Goal: Task Accomplishment & Management: Complete application form

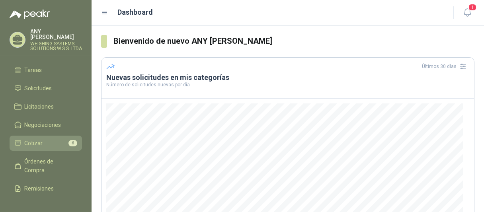
scroll to position [40, 0]
click at [47, 143] on li "Cotizar 6" at bounding box center [45, 143] width 63 height 9
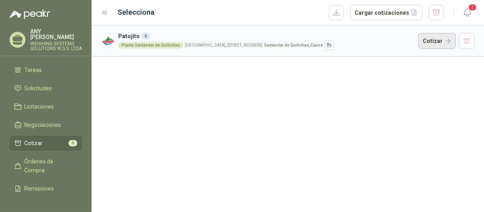
click at [435, 42] on button "Cotizar" at bounding box center [436, 41] width 37 height 16
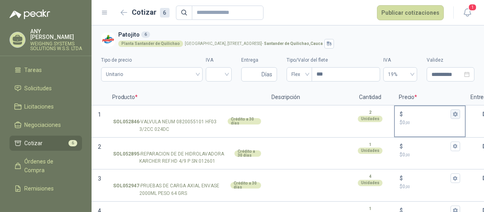
click at [454, 116] on icon "button" at bounding box center [454, 113] width 5 height 5
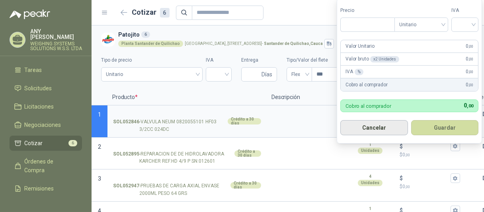
type input "***"
click at [378, 129] on button "Cancelar" at bounding box center [374, 127] width 68 height 15
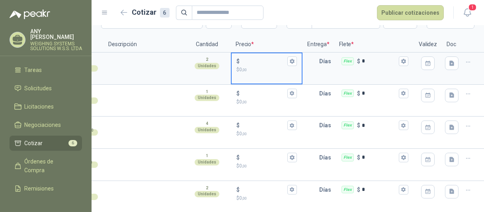
scroll to position [5, 0]
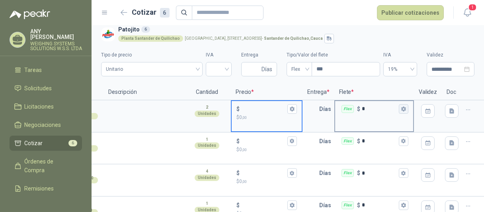
click at [401, 110] on icon "button" at bounding box center [403, 109] width 4 height 5
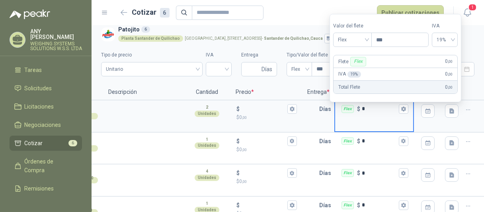
click at [471, 25] on header "Cotizar 6 Publicar cotizaciones 1" at bounding box center [287, 12] width 392 height 25
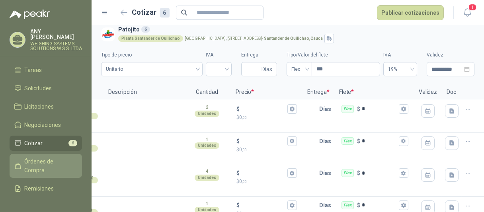
scroll to position [80, 0]
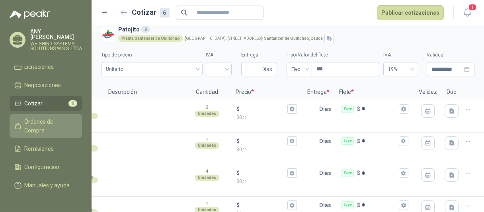
click at [39, 124] on span "Órdenes de Compra" at bounding box center [50, 126] width 50 height 18
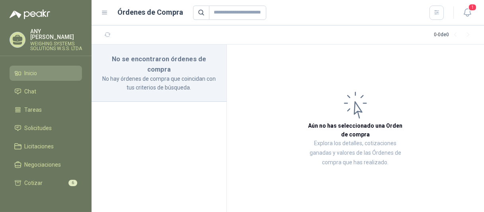
click at [40, 74] on li "Inicio" at bounding box center [45, 73] width 63 height 9
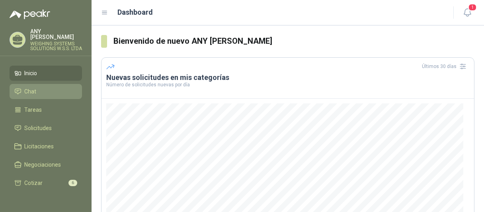
click at [46, 91] on li "Chat" at bounding box center [45, 91] width 63 height 9
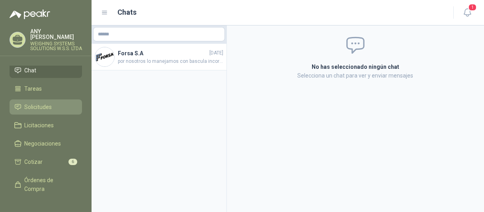
scroll to position [40, 0]
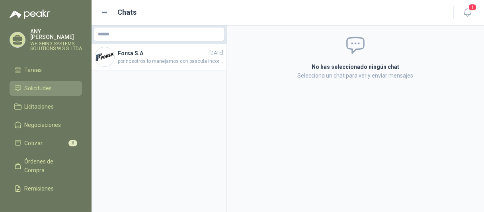
click at [50, 93] on link "Solicitudes" at bounding box center [46, 88] width 72 height 15
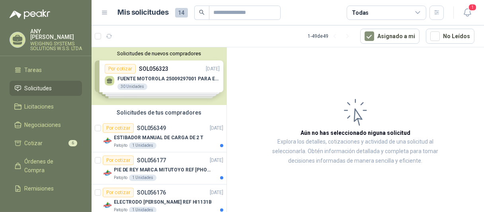
click at [163, 81] on div "Solicitudes de nuevos compradores Por cotizar SOL056323 [DATE] FUENTE MOTOROLA …" at bounding box center [158, 76] width 135 height 58
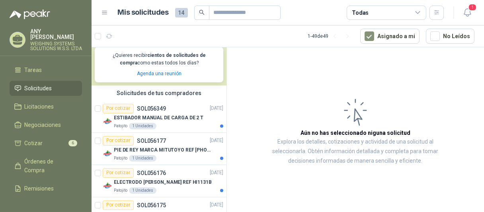
scroll to position [159, 0]
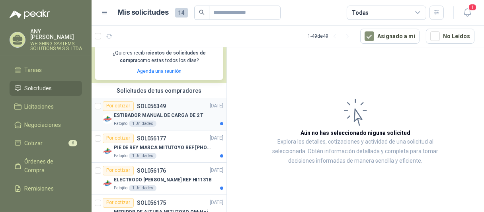
click at [167, 118] on p "ESTIBADOR MANUAL DE CARGA DE 2 T" at bounding box center [159, 116] width 90 height 8
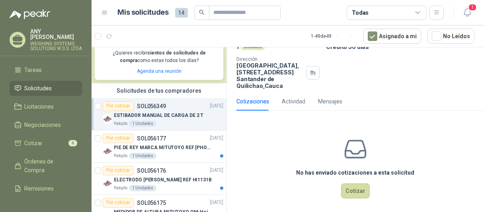
scroll to position [77, 0]
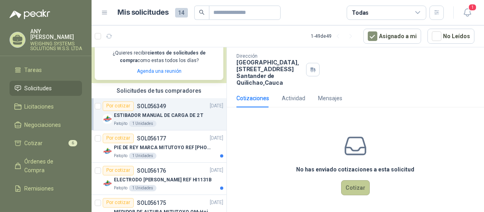
click at [353, 187] on button "Cotizar" at bounding box center [355, 187] width 29 height 15
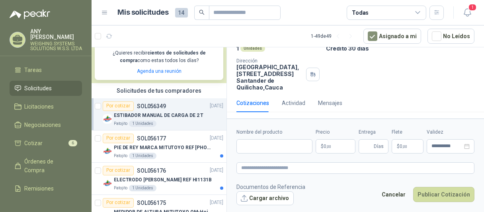
scroll to position [72, 0]
click at [247, 146] on input "Nombre del producto" at bounding box center [274, 146] width 76 height 14
paste input "**********"
type input "**********"
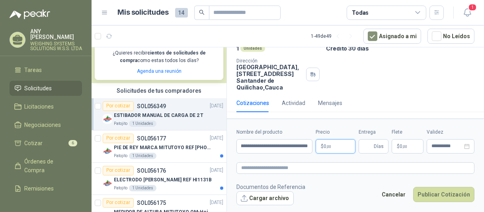
click at [333, 145] on p "$ 0 ,00" at bounding box center [335, 146] width 40 height 14
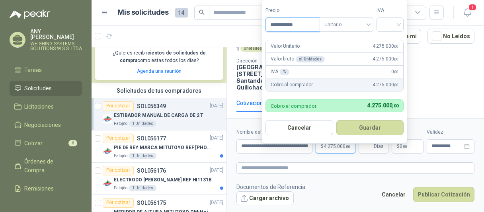
type input "**********"
click at [399, 72] on span ",00" at bounding box center [396, 72] width 5 height 4
click at [282, 72] on div "%" at bounding box center [285, 72] width 10 height 6
click at [399, 25] on input "search" at bounding box center [390, 24] width 18 height 12
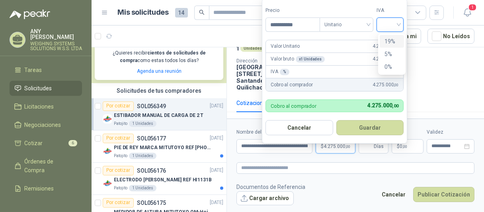
click at [393, 41] on div "19%" at bounding box center [391, 41] width 15 height 9
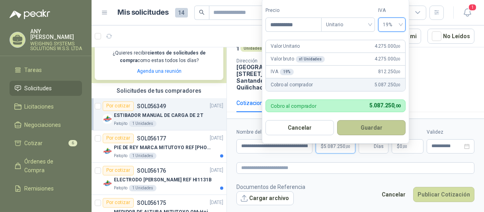
click at [366, 130] on button "Guardar" at bounding box center [371, 127] width 68 height 15
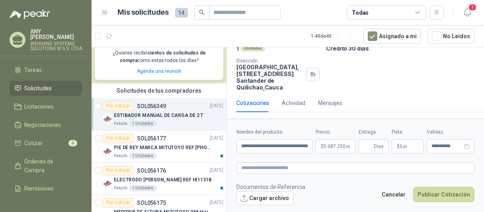
click at [181, 125] on div "Patojito 1 Unidades" at bounding box center [168, 124] width 109 height 6
click at [455, 147] on input "**********" at bounding box center [446, 146] width 31 height 5
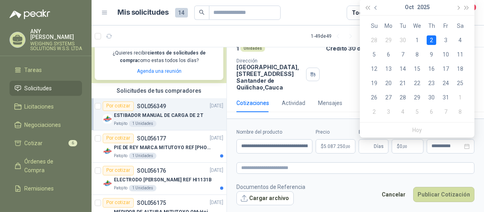
click at [374, 9] on button "button" at bounding box center [376, 7] width 9 height 16
click at [403, 95] on div "30" at bounding box center [403, 98] width 10 height 10
type input "**********"
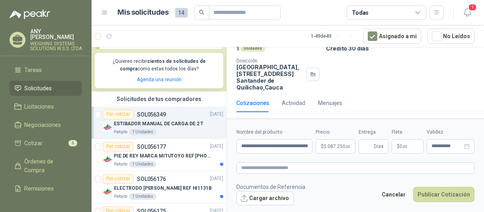
scroll to position [159, 0]
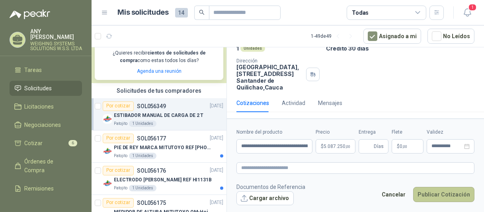
click at [452, 196] on button "Publicar Cotización" at bounding box center [443, 194] width 61 height 15
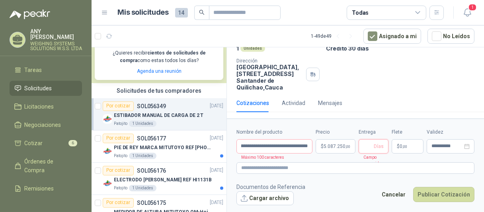
scroll to position [0, 0]
click at [373, 145] on span "Días" at bounding box center [373, 146] width 30 height 14
type input "*"
click at [360, 183] on footer "Documentos de Referencia Cargar archivo Cancelar Publicar Cotización" at bounding box center [355, 194] width 238 height 23
click at [278, 152] on input "**********" at bounding box center [274, 146] width 76 height 14
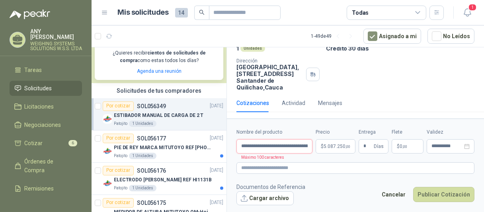
click at [303, 147] on input "**********" at bounding box center [274, 146] width 76 height 14
drag, startPoint x: 303, startPoint y: 147, endPoint x: 309, endPoint y: 156, distance: 10.9
click at [309, 156] on form "**********" at bounding box center [355, 167] width 257 height 96
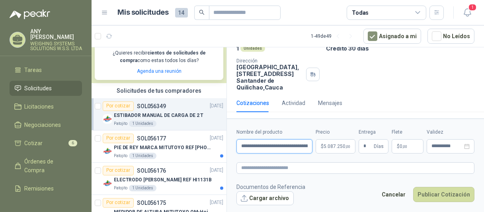
click at [307, 146] on input "**********" at bounding box center [274, 146] width 76 height 14
type input "**********"
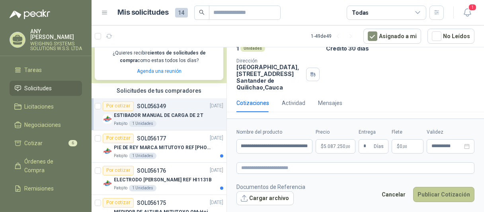
scroll to position [0, 0]
click at [438, 194] on button "Publicar Cotización" at bounding box center [443, 194] width 61 height 15
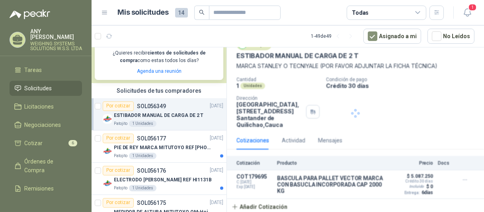
scroll to position [35, 0]
click at [179, 107] on div "Por adjudicar SOL056349 [DATE]" at bounding box center [163, 106] width 121 height 10
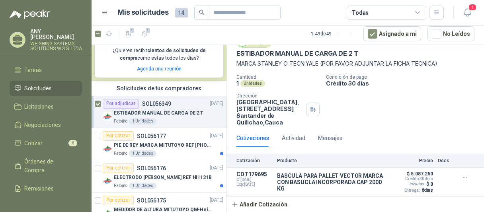
click at [121, 107] on div "Por adjudicar" at bounding box center [121, 104] width 36 height 10
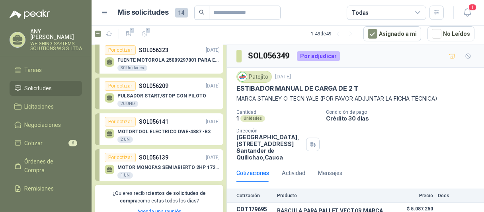
scroll to position [0, 0]
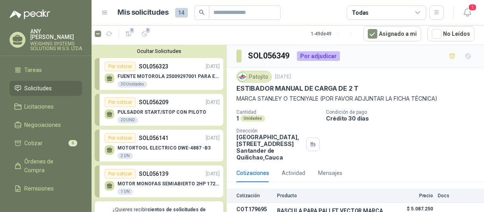
click at [173, 67] on div "Por cotizar SOL056323 [DATE]" at bounding box center [162, 67] width 115 height 10
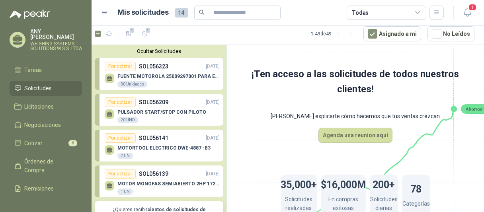
click at [167, 104] on div "Por cotizar SOL056209 [DATE]" at bounding box center [162, 102] width 115 height 10
